Goal: Download file/media

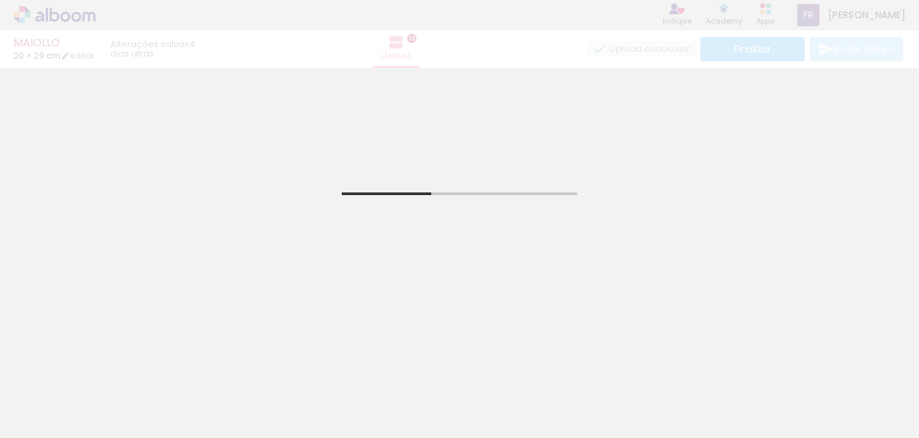
click at [67, 11] on div "MAIOLLO 20 × 29 cm editar 4 dias atrás. Lâminas 13 Finalizar Enviar álbum" at bounding box center [459, 34] width 919 height 68
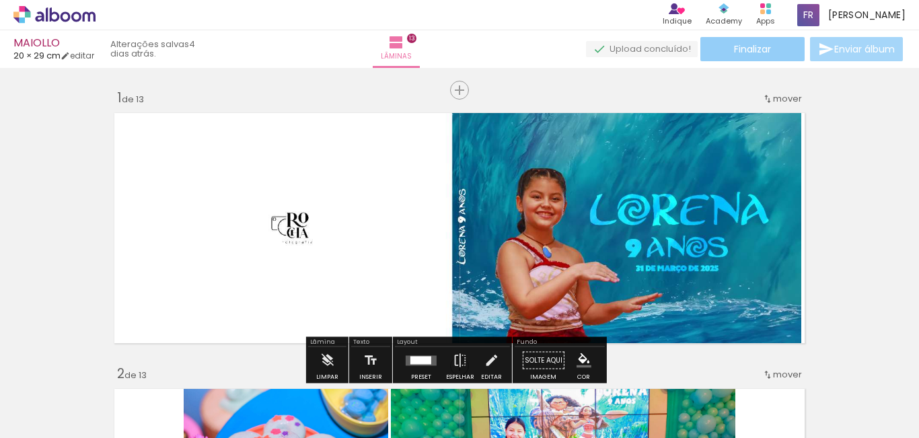
click at [724, 48] on paper-button "Finalizar" at bounding box center [752, 49] width 104 height 24
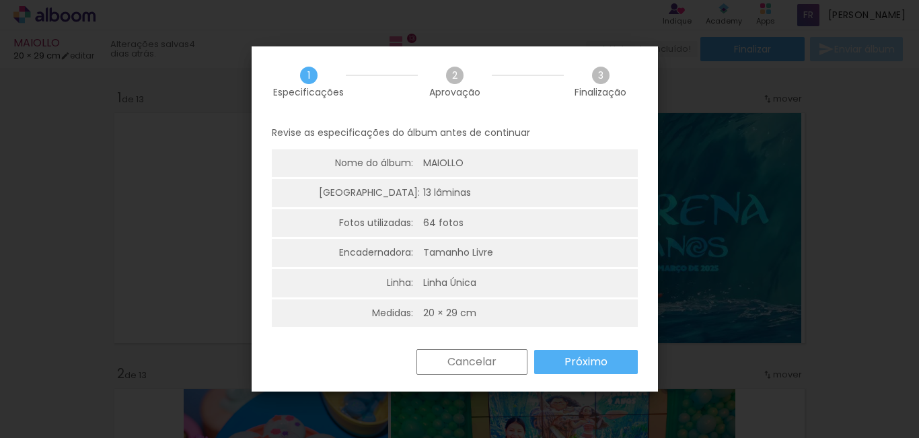
click at [0, 0] on slot "Próximo" at bounding box center [0, 0] width 0 height 0
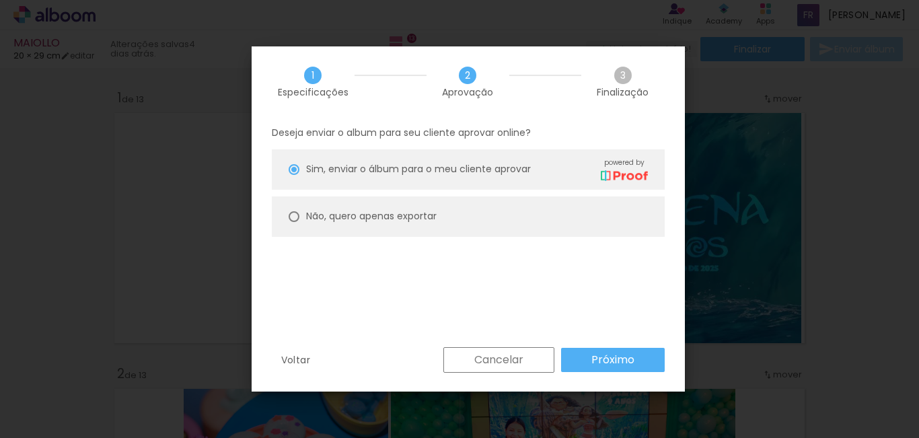
click at [0, 0] on slot "Não, quero apenas exportar" at bounding box center [0, 0] width 0 height 0
type paper-radio-button "on"
click at [0, 0] on slot "Próximo" at bounding box center [0, 0] width 0 height 0
type input "Alta, 300 DPI"
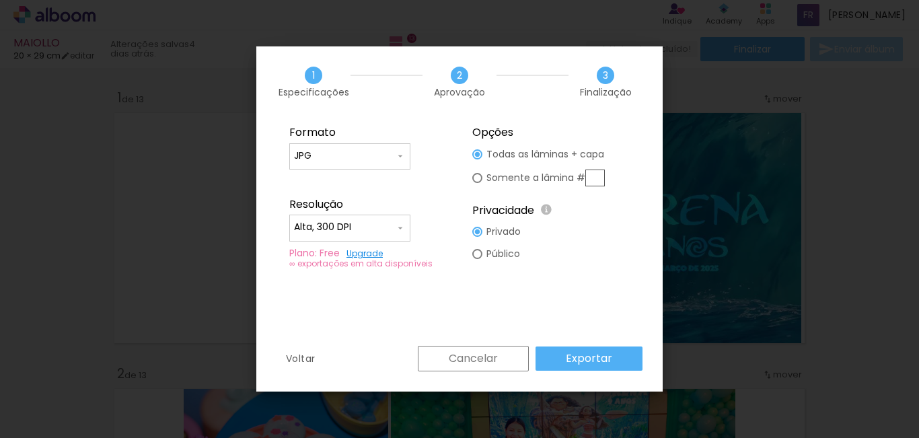
click at [0, 0] on paper-button "Exportar" at bounding box center [0, 0] width 0 height 0
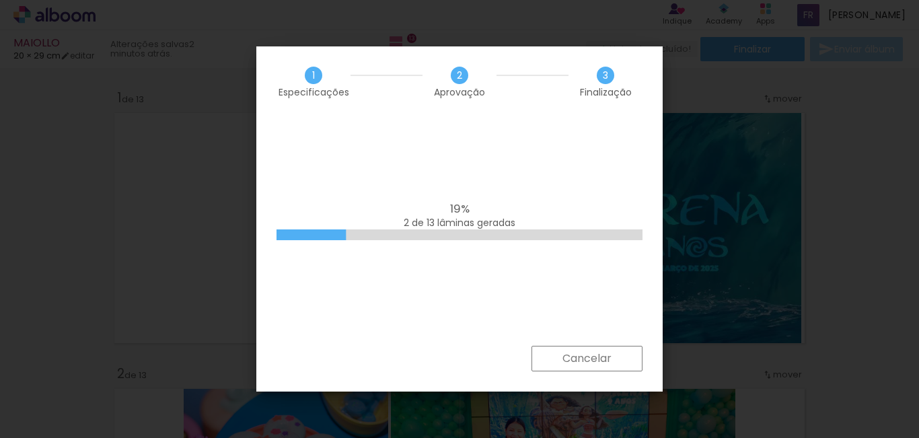
click at [0, 0] on slot "Cancelar" at bounding box center [0, 0] width 0 height 0
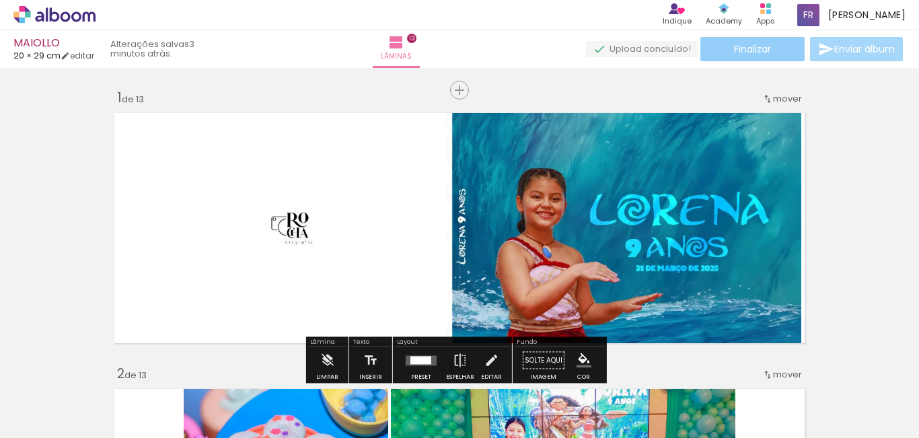
click at [736, 46] on span "Finalizar" at bounding box center [752, 48] width 37 height 9
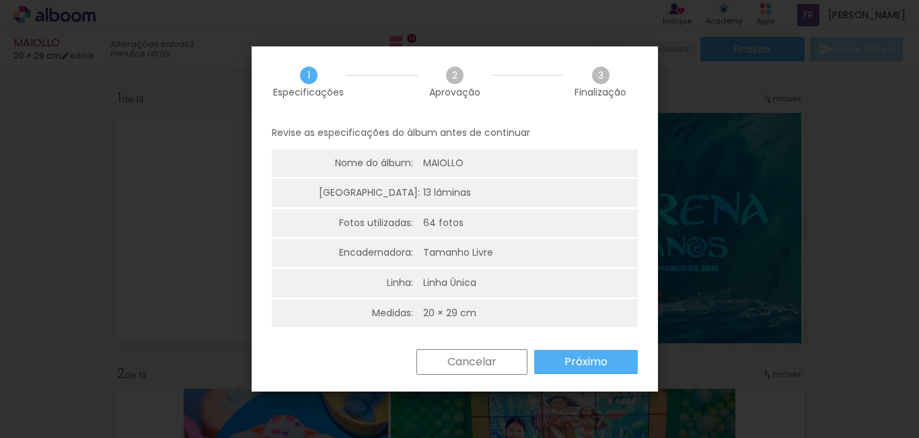
click at [0, 0] on slot "Próximo" at bounding box center [0, 0] width 0 height 0
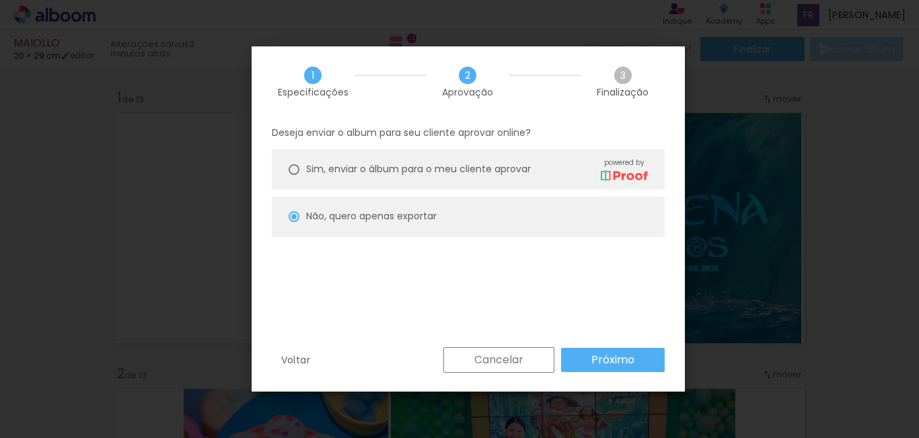
click at [608, 367] on paper-button "Próximo" at bounding box center [613, 360] width 104 height 24
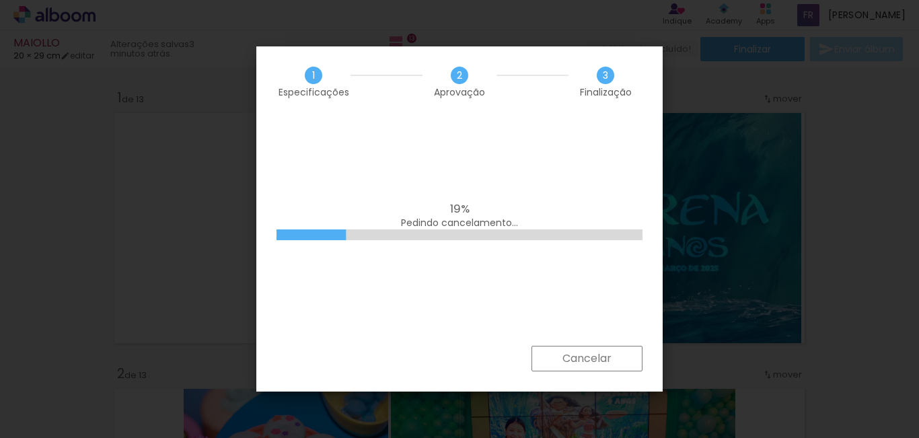
type input "Alta, 300 DPI"
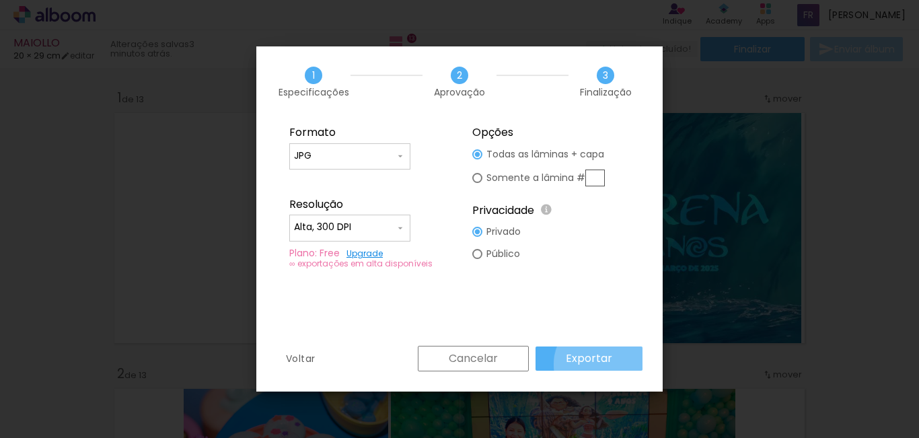
click at [0, 0] on slot "Exportar" at bounding box center [0, 0] width 0 height 0
